Goal: Task Accomplishment & Management: Manage account settings

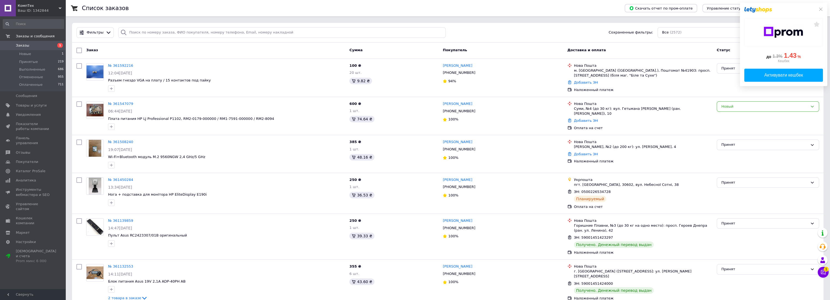
click at [827, 272] on span "1" at bounding box center [826, 269] width 5 height 5
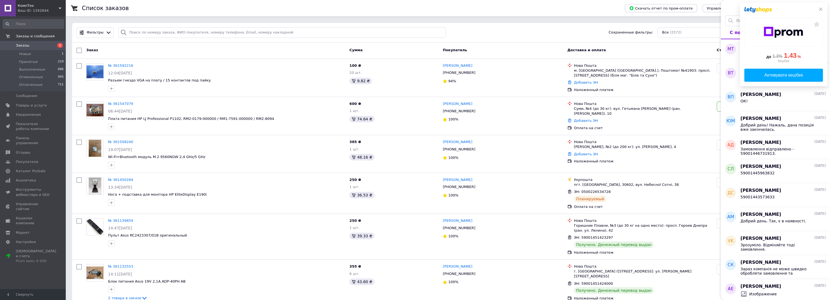
click at [818, 7] on div "до 1.3% 1.43 % Кешбек Активувати кешбек" at bounding box center [783, 45] width 87 height 84
click at [819, 10] on icon at bounding box center [820, 9] width 4 height 4
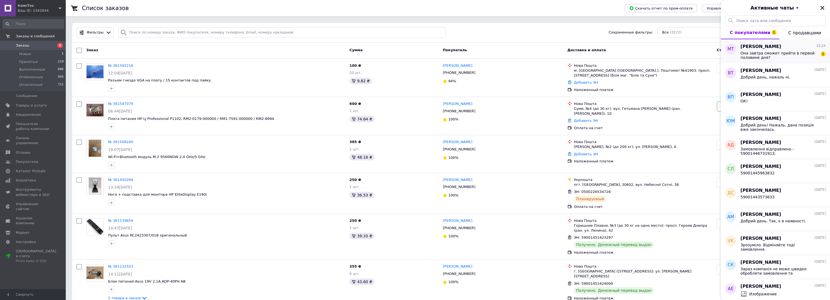
click at [785, 51] on span "Она завтра сможет прийти в первой половине дня?" at bounding box center [779, 55] width 78 height 9
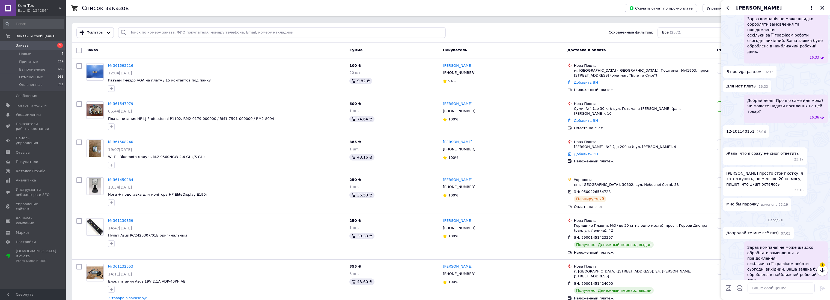
scroll to position [173, 0]
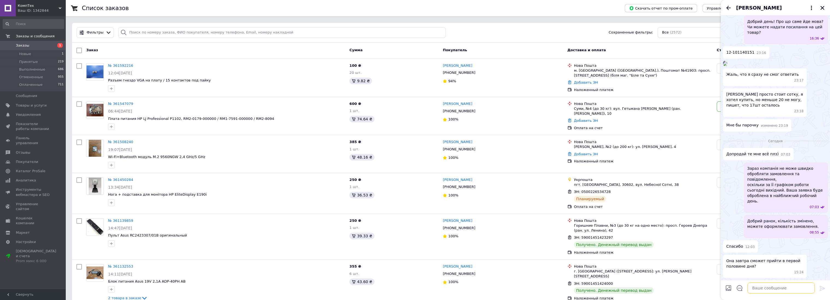
click at [767, 290] on textarea at bounding box center [780, 288] width 67 height 11
type textarea "Звісно."
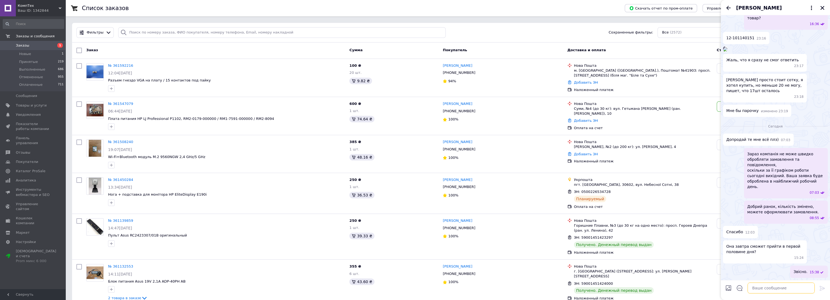
scroll to position [179, 0]
click at [769, 288] on textarea at bounding box center [780, 288] width 67 height 11
type textarea "Відправка через годину."
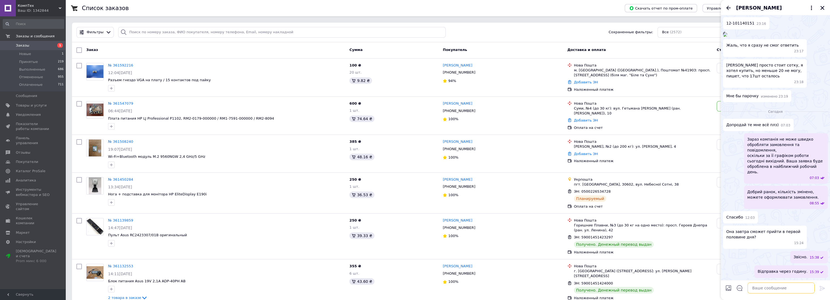
scroll to position [1, 0]
click at [821, 6] on icon "Закрыть" at bounding box center [822, 7] width 5 height 5
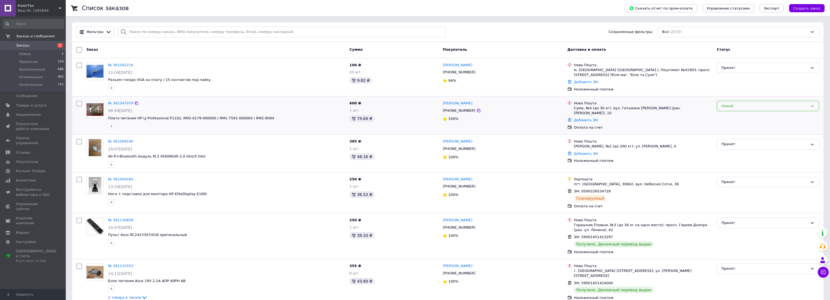
click at [735, 107] on div "Новый" at bounding box center [764, 106] width 87 height 6
click at [728, 115] on li "Принят" at bounding box center [768, 117] width 102 height 10
click at [118, 102] on link "№ 361547079" at bounding box center [120, 103] width 25 height 4
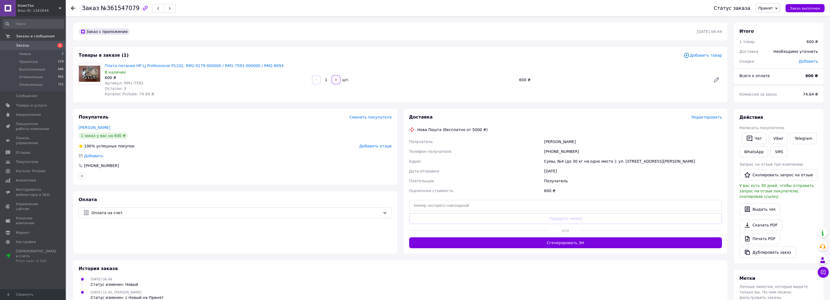
click at [711, 115] on span "Редактировать" at bounding box center [706, 117] width 31 height 4
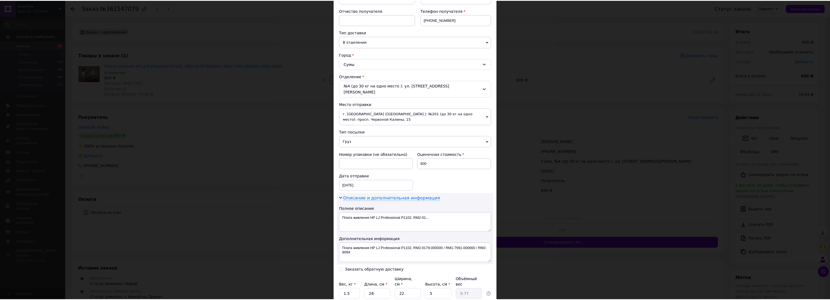
scroll to position [132, 0]
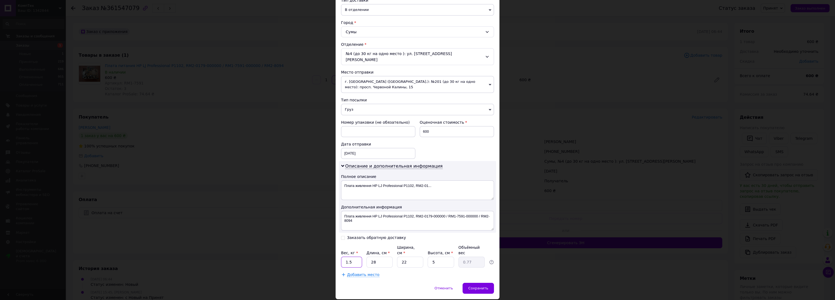
click at [354, 257] on input "1.5" at bounding box center [351, 262] width 21 height 11
type input "1"
type input "2"
type input "0.1"
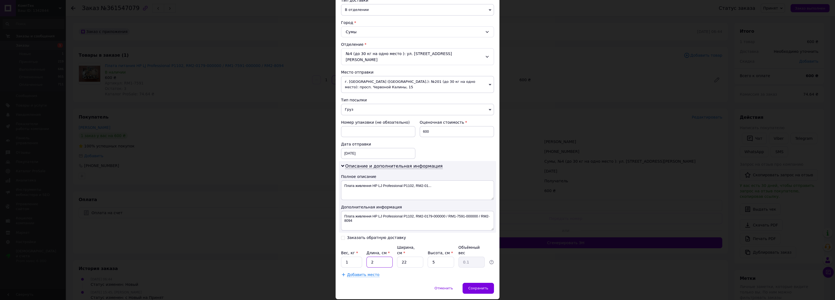
type input "23"
type input "0.63"
type input "23"
type input "2"
type input "0.1"
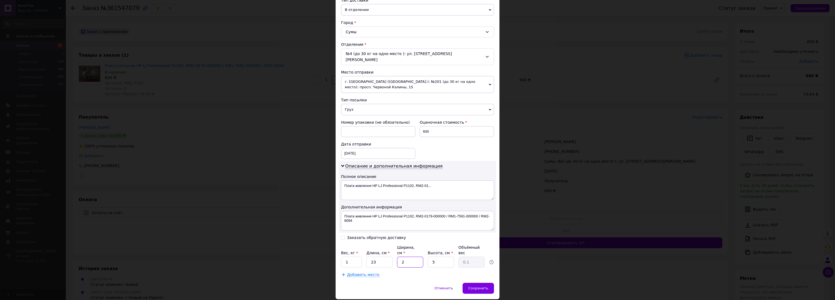
type input "24"
type input "0.69"
type input "24"
click at [487, 283] on div "Сохранить" at bounding box center [477, 288] width 31 height 11
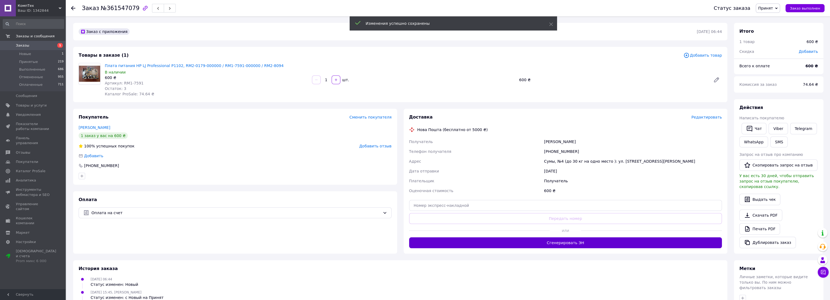
click at [542, 244] on button "Сгенерировать ЭН" at bounding box center [565, 243] width 313 height 11
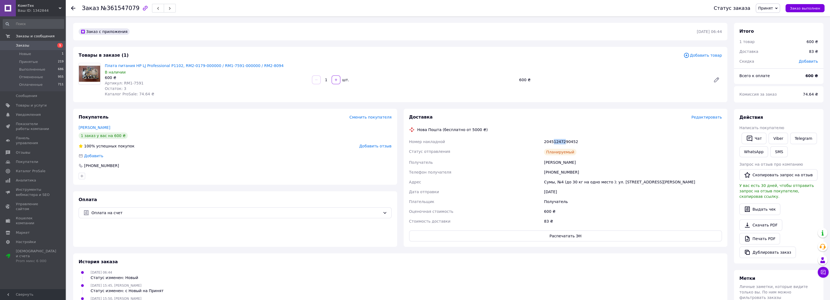
drag, startPoint x: 553, startPoint y: 140, endPoint x: 562, endPoint y: 142, distance: 10.1
click at [562, 142] on div "20451247290452" at bounding box center [633, 142] width 180 height 10
